Goal: Find specific page/section: Find specific page/section

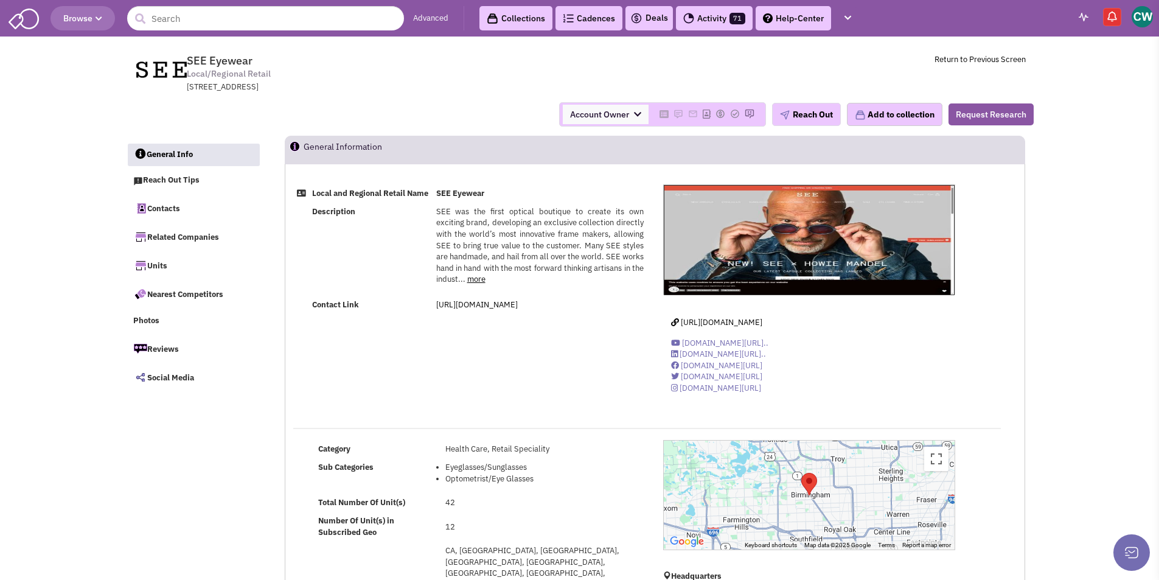
select select
click at [167, 21] on input "text" at bounding box center [265, 18] width 277 height 24
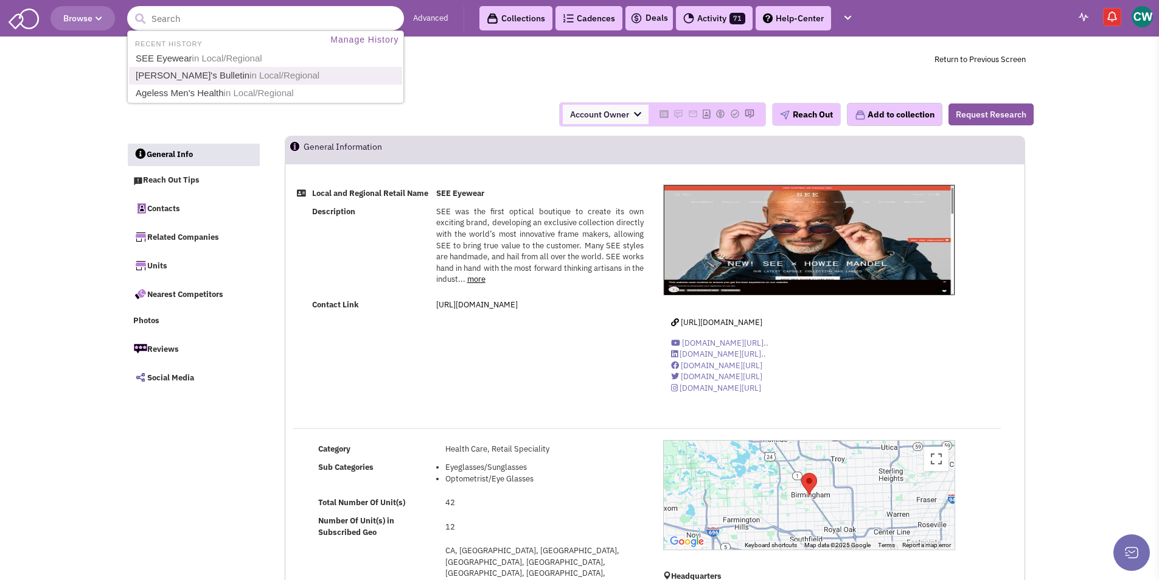
click at [172, 71] on link "[PERSON_NAME]'s Bulletin in Local/Regional" at bounding box center [266, 76] width 269 height 16
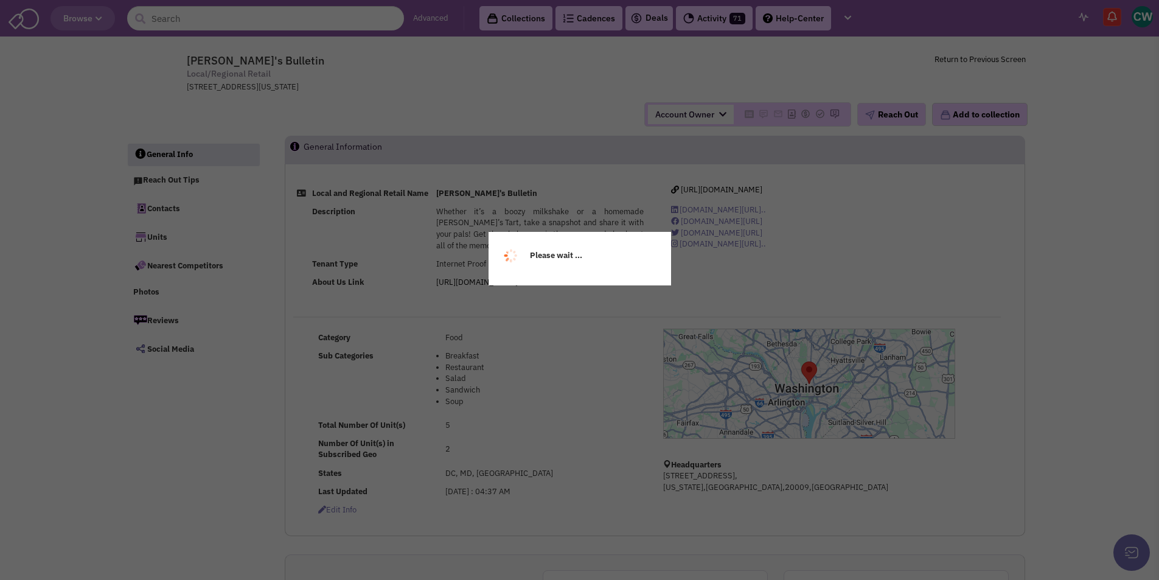
select select
